Goal: Task Accomplishment & Management: Complete application form

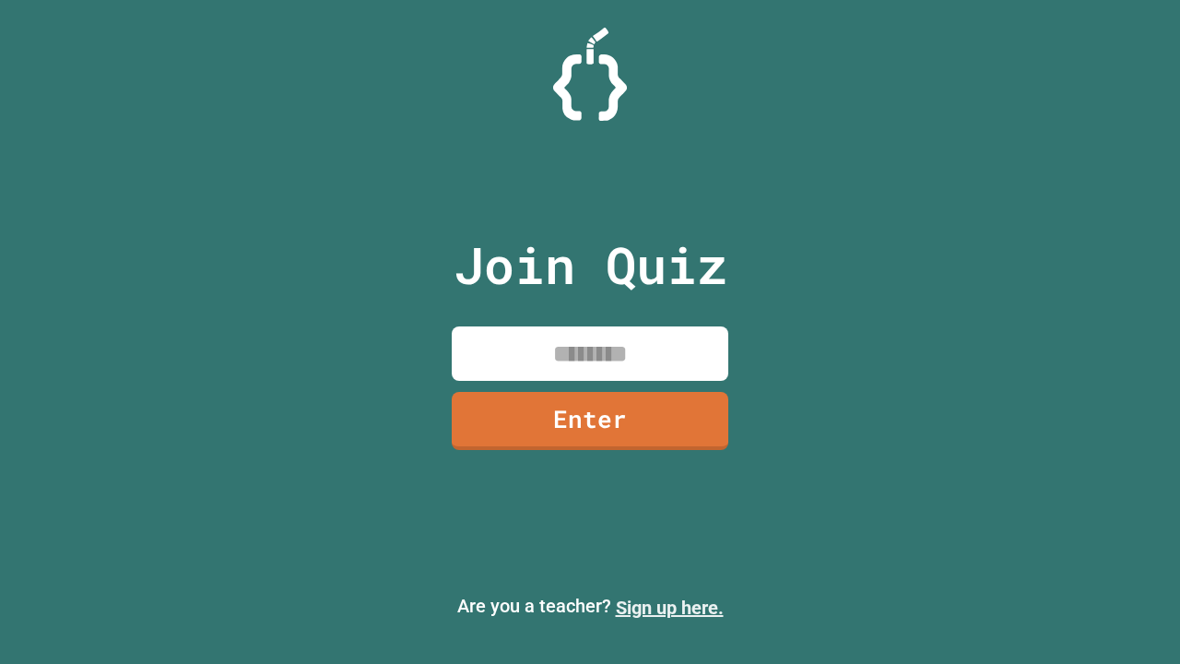
click at [669, 607] on link "Sign up here." at bounding box center [670, 607] width 108 height 22
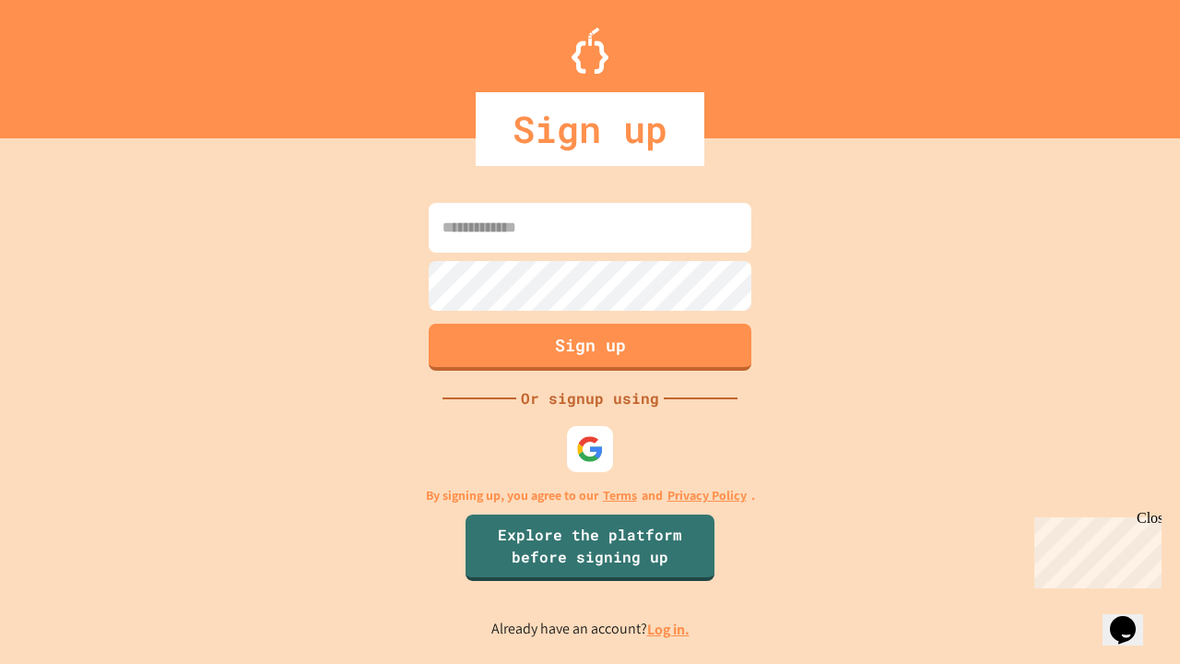
click at [669, 628] on link "Log in." at bounding box center [668, 628] width 42 height 19
